Goal: Use online tool/utility

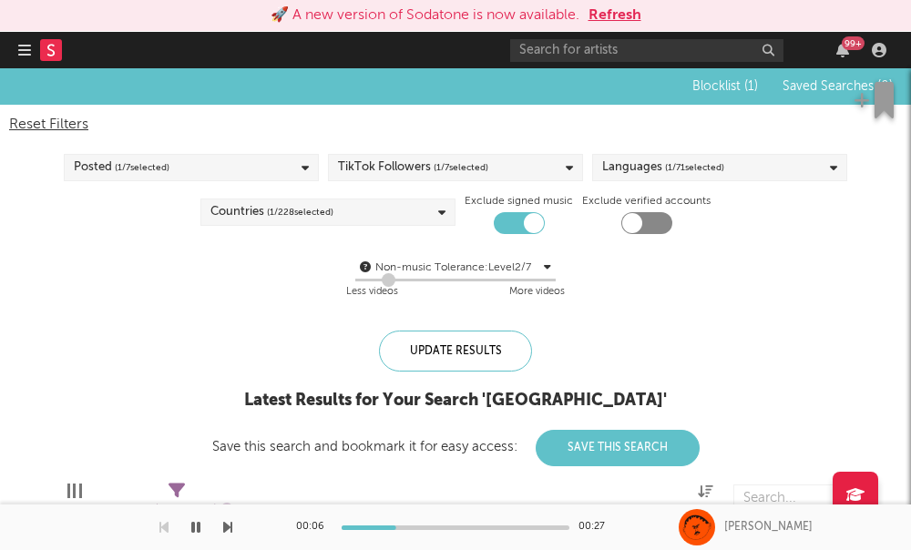
click at [25, 61] on button "button" at bounding box center [24, 50] width 13 height 36
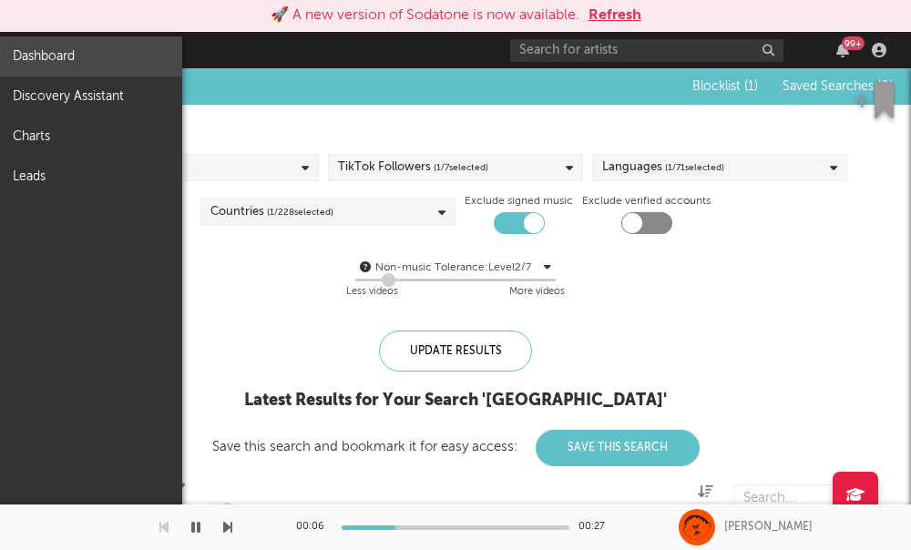
click at [79, 61] on link "Dashboard" at bounding box center [91, 56] width 182 height 40
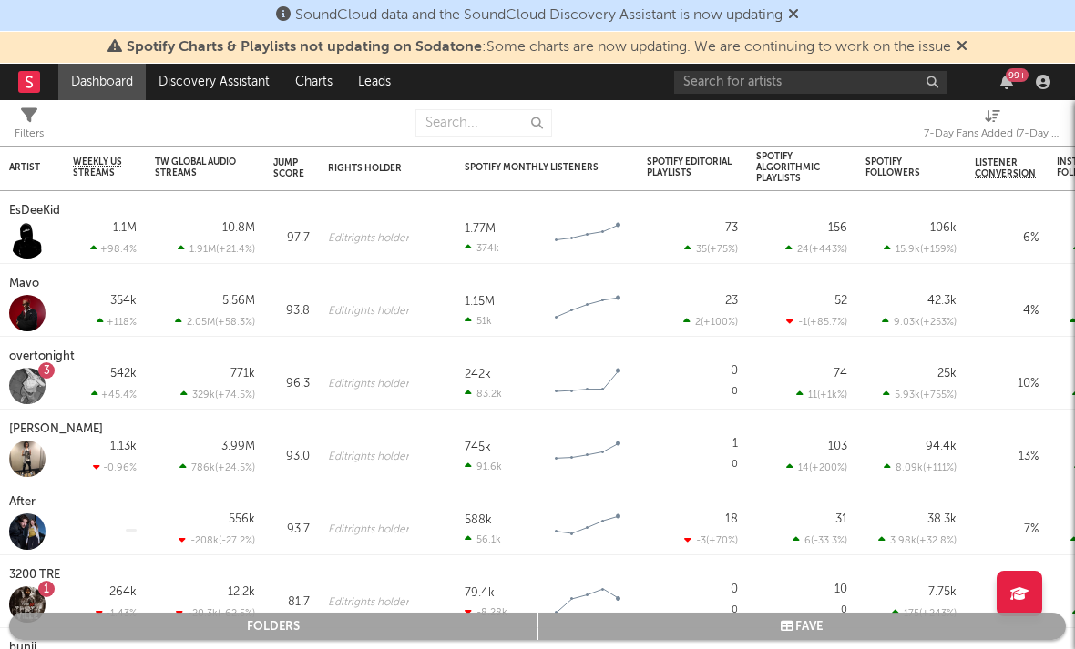
click at [31, 93] on link at bounding box center [29, 82] width 22 height 36
click at [33, 87] on rect at bounding box center [29, 82] width 22 height 22
click at [25, 90] on rect at bounding box center [29, 82] width 22 height 22
click at [42, 87] on div at bounding box center [38, 82] width 40 height 36
click at [195, 81] on link "Discovery Assistant" at bounding box center [214, 82] width 137 height 36
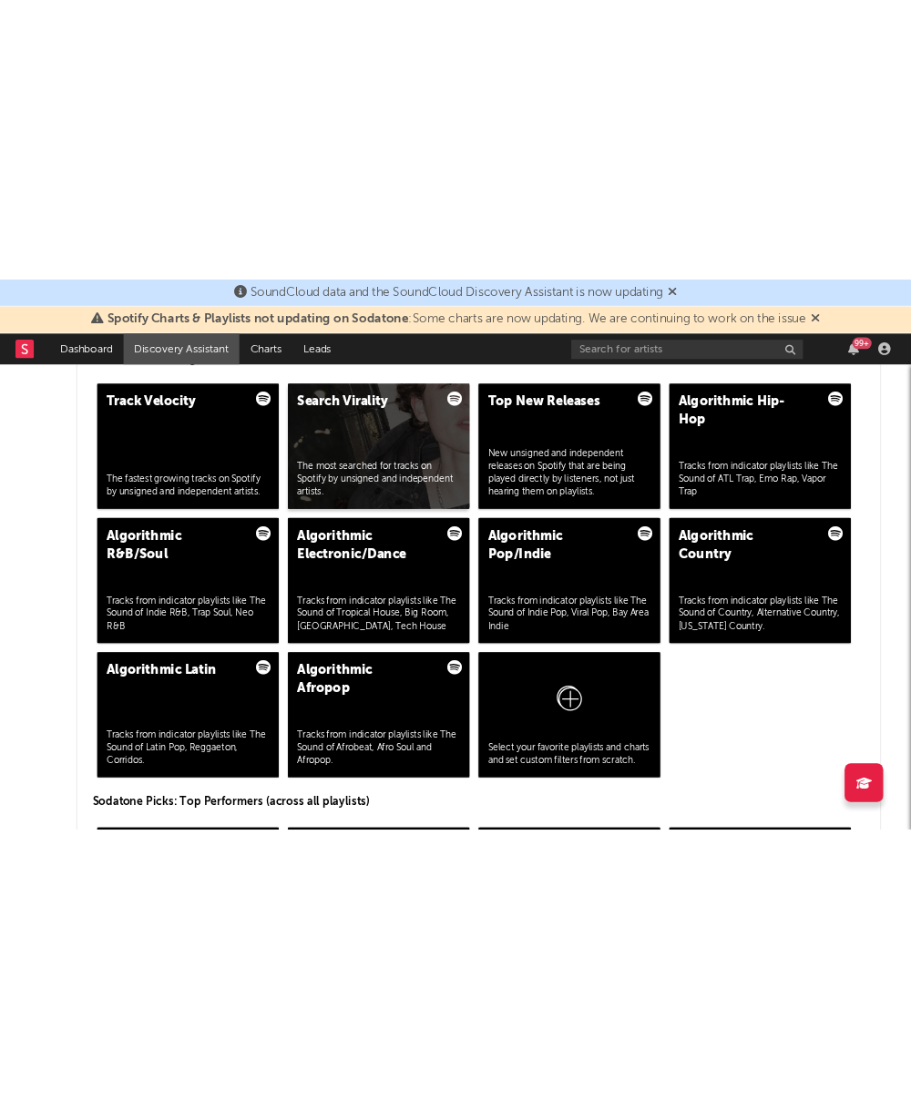
scroll to position [2719, 0]
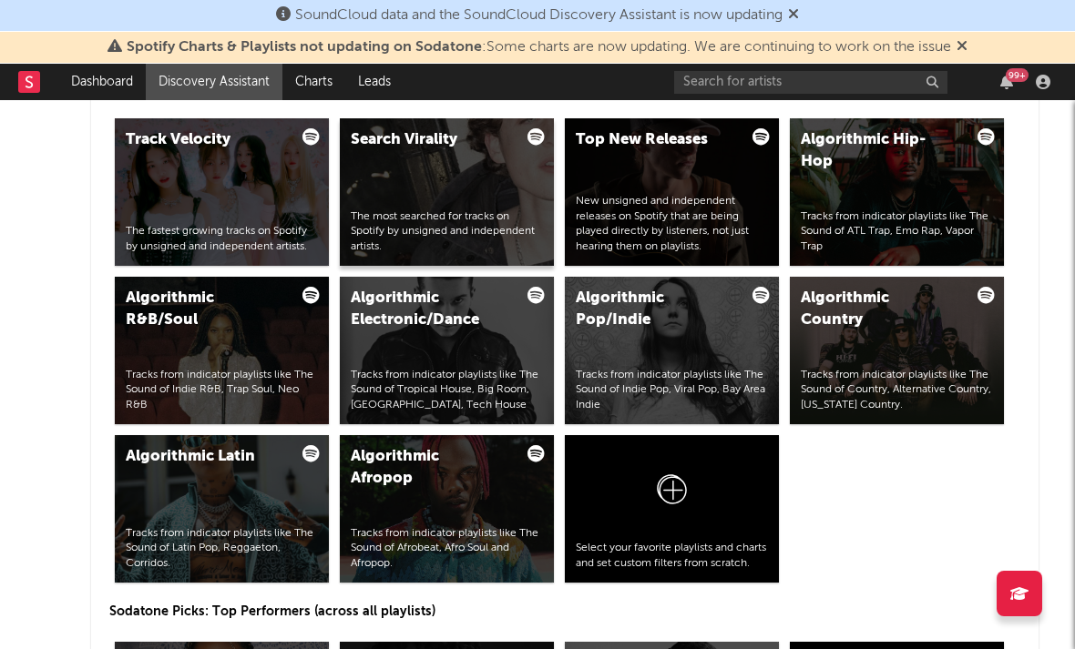
click at [467, 236] on div "The most searched for tracks on Spotify by unsigned and independent artists." at bounding box center [447, 232] width 192 height 46
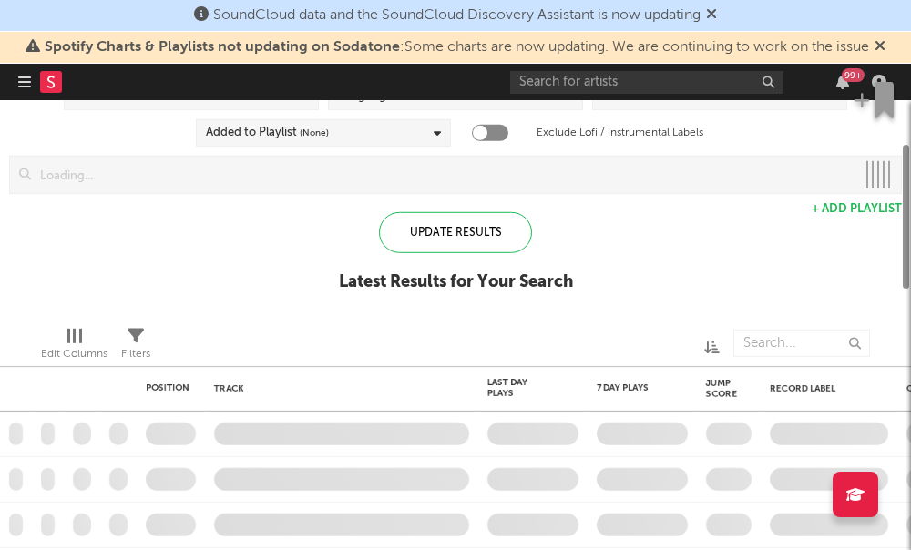
checkbox input "true"
